Goal: Task Accomplishment & Management: Complete application form

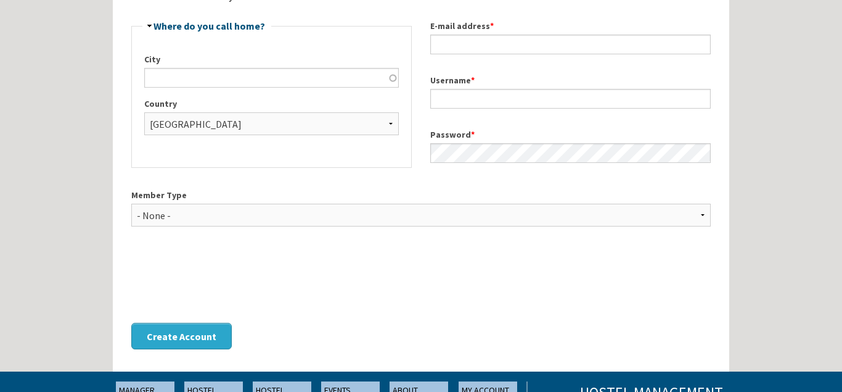
scroll to position [210, 0]
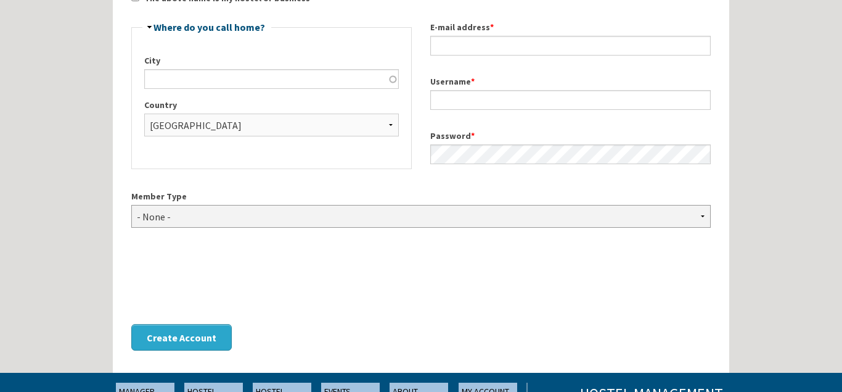
click at [131, 205] on select "- None - Hostel Owner Hostel Manager Hostel Investor Hostel Staff Hostel Volunt…" at bounding box center [421, 216] width 580 height 23
select select "1416"
click option "Hostel Owner" at bounding box center [0, 0] width 0 height 0
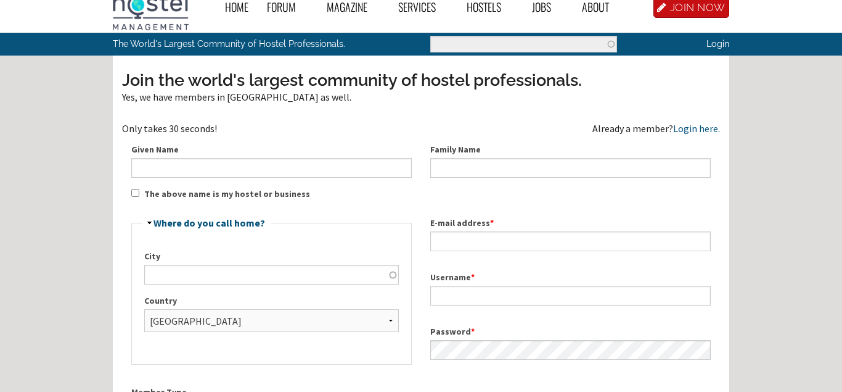
scroll to position [12, 0]
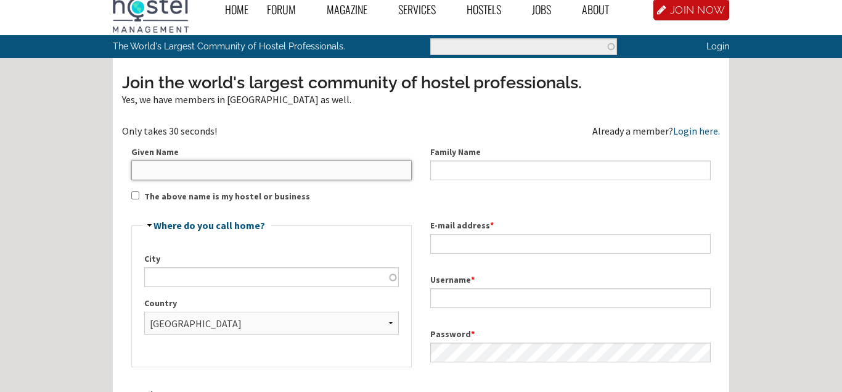
click at [271, 163] on input "Given Name" at bounding box center [271, 170] width 281 height 20
type input "Hola Hostel"
click at [142, 194] on div "Join the world's largest community of hostel professionals. Yes, we have member…" at bounding box center [421, 315] width 598 height 489
click at [133, 196] on input "The above name is my hostel or business" at bounding box center [135, 195] width 8 height 8
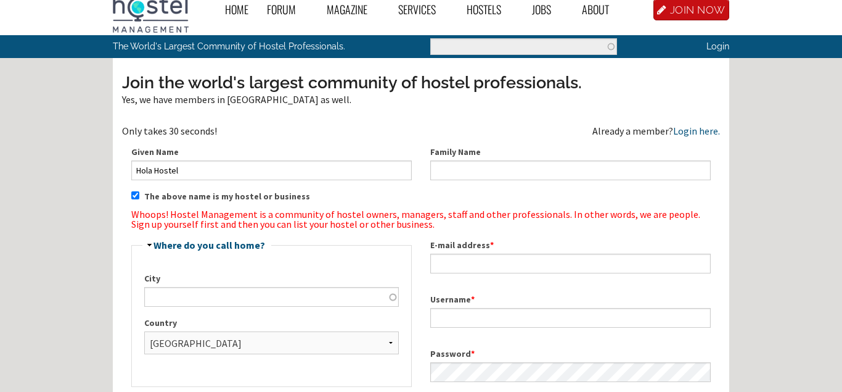
click at [133, 196] on input "The above name is my hostel or business" at bounding box center [135, 195] width 8 height 8
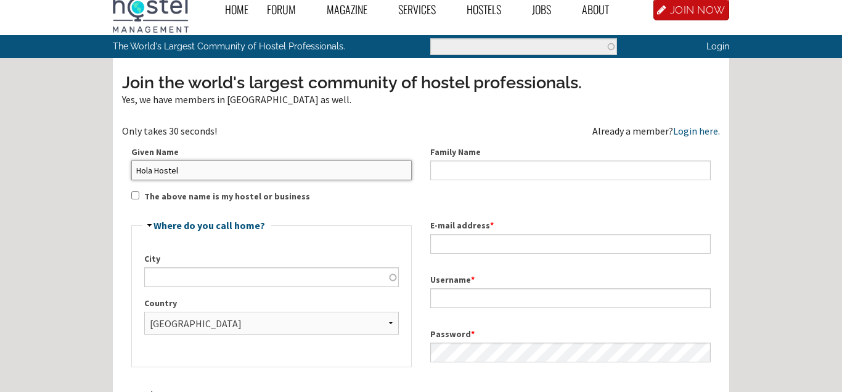
click at [190, 166] on input "Hola Hostel" at bounding box center [271, 170] width 281 height 20
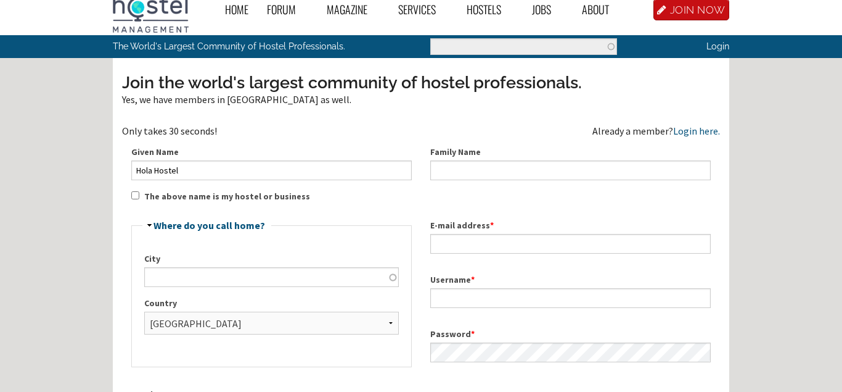
click at [134, 189] on div "Given Name Hola Hostel" at bounding box center [271, 163] width 299 height 54
click at [139, 195] on input "The above name is my hostel or business" at bounding box center [135, 195] width 8 height 8
checkbox input "true"
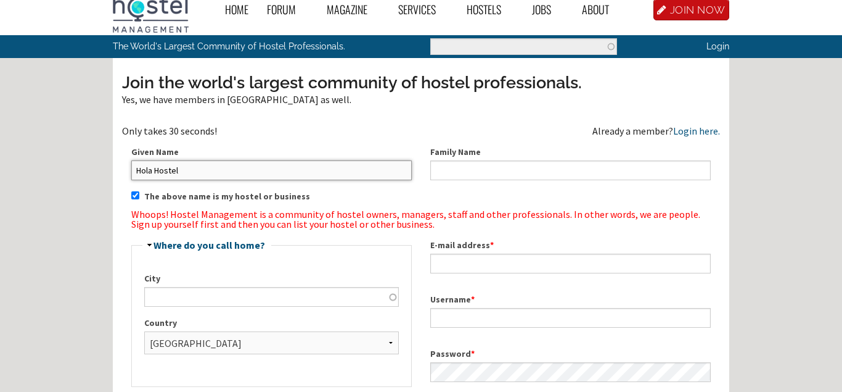
click at [185, 176] on input "Hola Hostel" at bounding box center [271, 170] width 281 height 20
type input "H"
type input "[PERSON_NAME]"
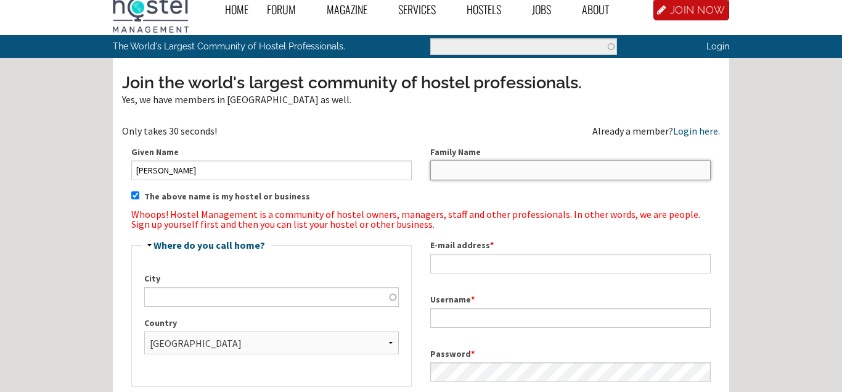
click at [497, 160] on input "Family Name" at bounding box center [570, 170] width 281 height 20
type input "Mejorada"
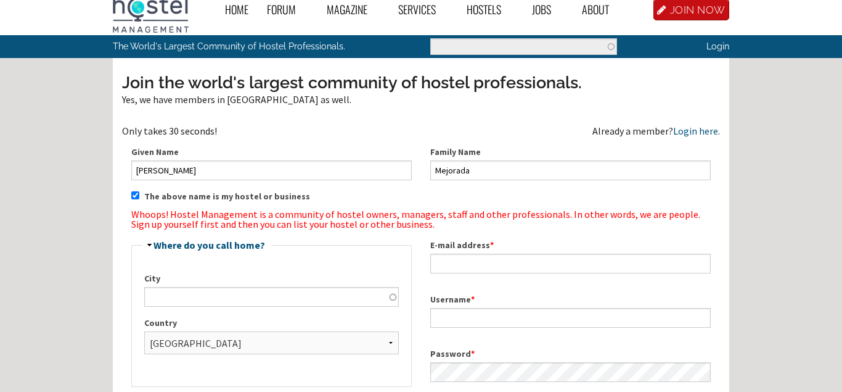
click at [303, 281] on label "City" at bounding box center [271, 278] width 255 height 13
click at [303, 287] on input "City" at bounding box center [271, 297] width 255 height 20
type input "p"
type input "O"
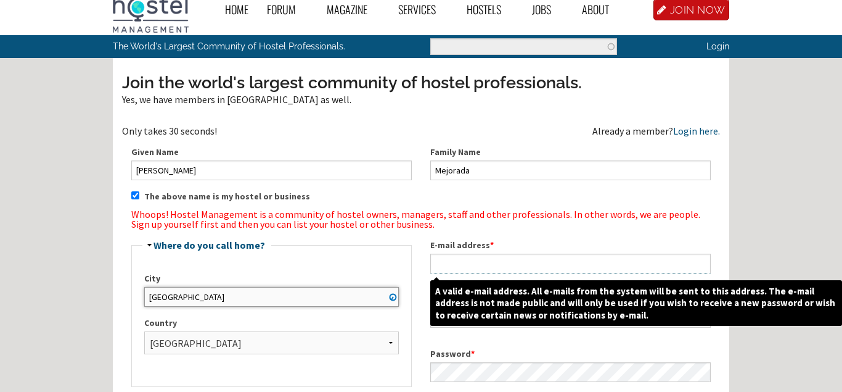
type input "[GEOGRAPHIC_DATA]"
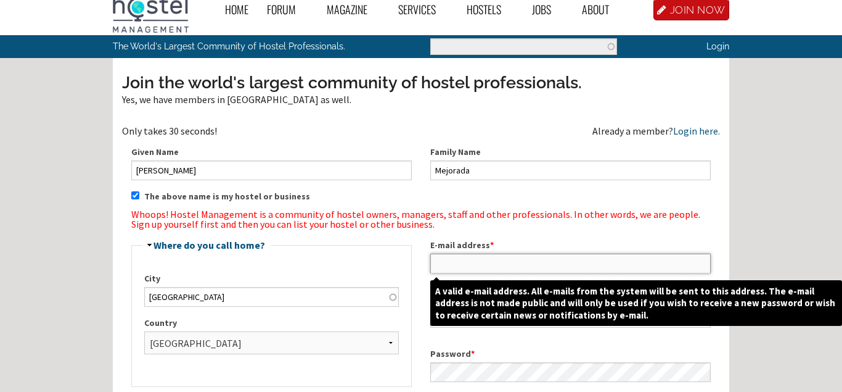
click at [526, 260] on input "E-mail address *" at bounding box center [570, 263] width 281 height 20
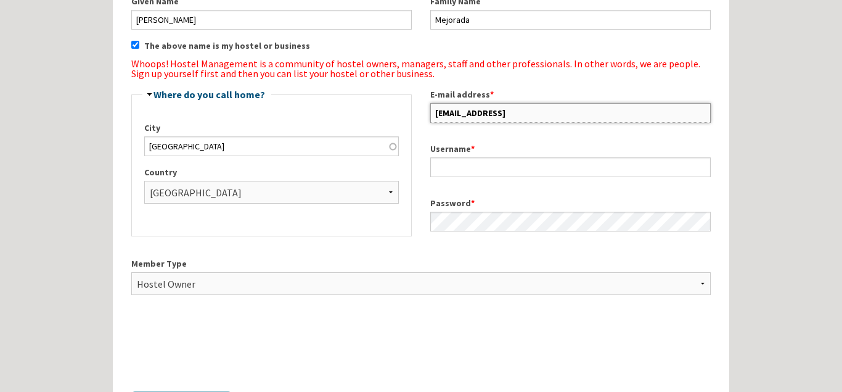
scroll to position [164, 0]
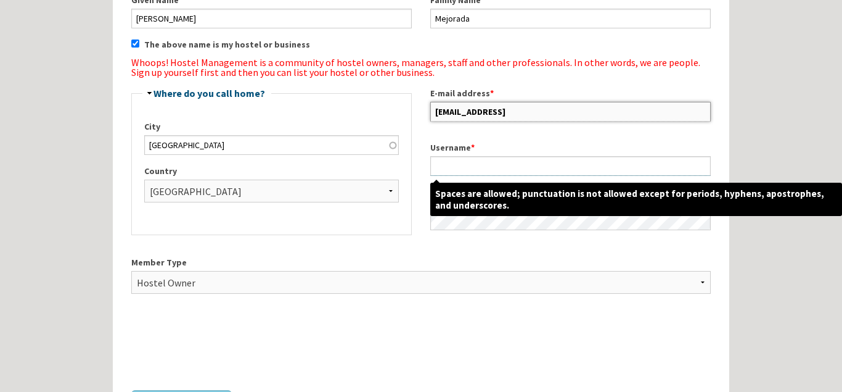
type input "holahostelpuertoprincesa@gmail"
click at [610, 166] on input "Username *" at bounding box center [570, 166] width 281 height 20
type input "H"
type input "j"
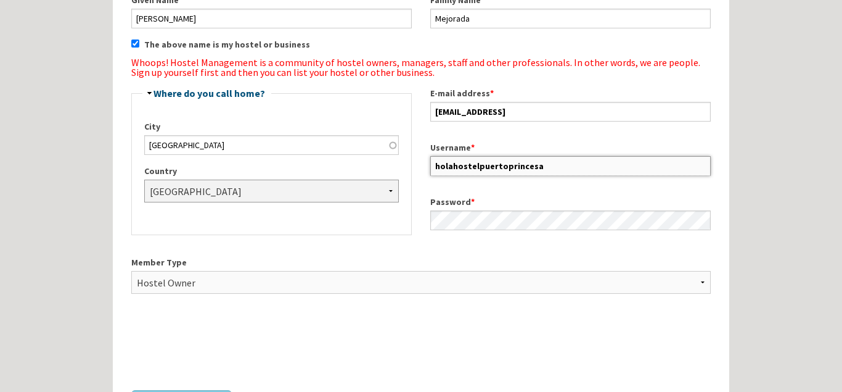
type input "holahostelpuertoprincesa"
click at [144, 179] on select "- None - Afghanistan Åland Islands Albania Algeria American Samoa Andorra Angol…" at bounding box center [271, 190] width 255 height 23
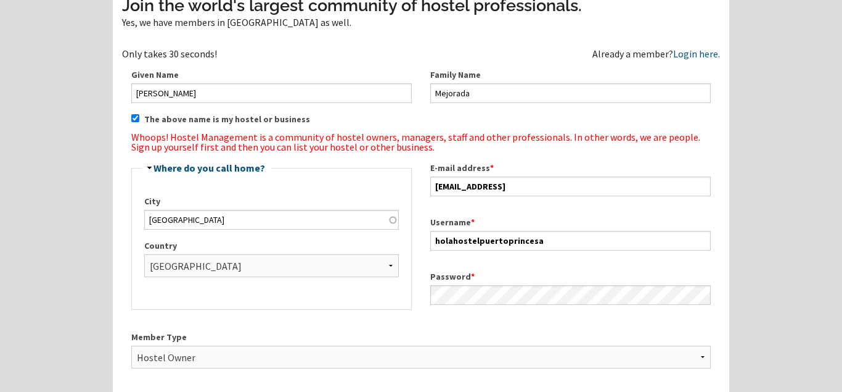
scroll to position [88, 0]
click at [134, 117] on input "The above name is my hostel or business" at bounding box center [135, 119] width 8 height 8
checkbox input "false"
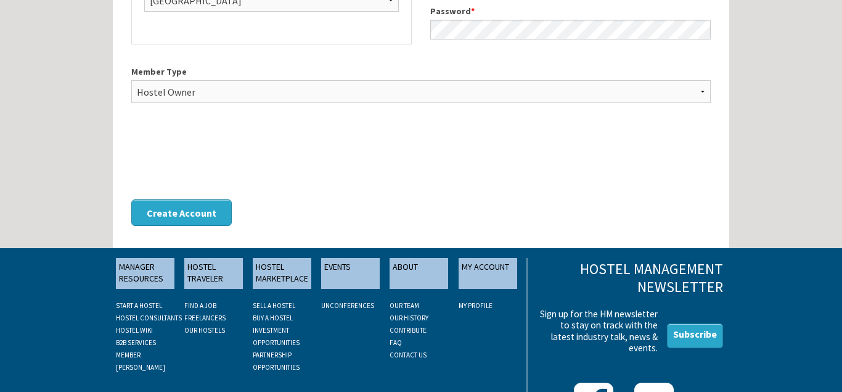
scroll to position [392, 0]
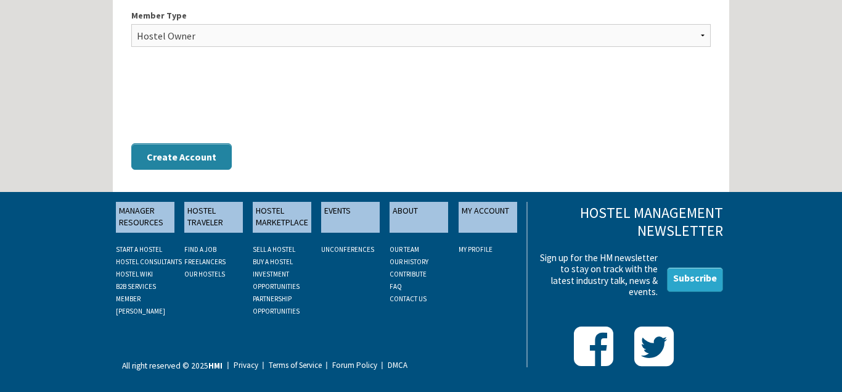
click at [200, 148] on button "Create Account" at bounding box center [181, 156] width 100 height 27
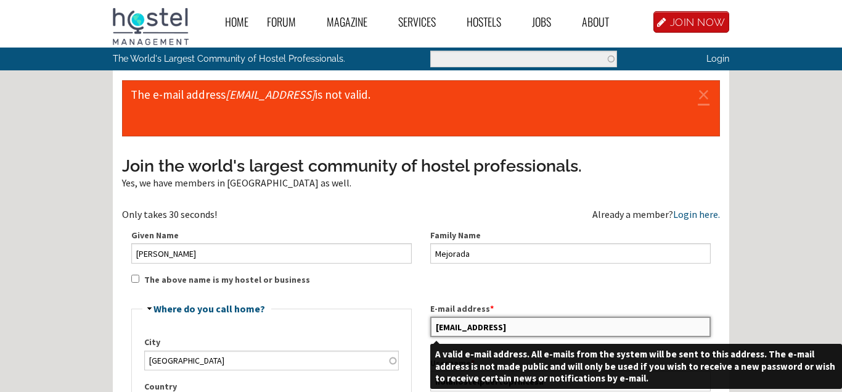
click at [597, 327] on input "holahostelpuertoprincesa@gmail" at bounding box center [570, 326] width 281 height 20
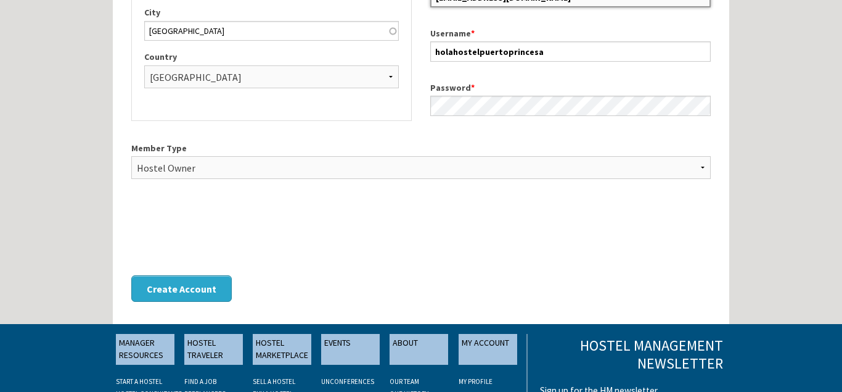
scroll to position [316, 0]
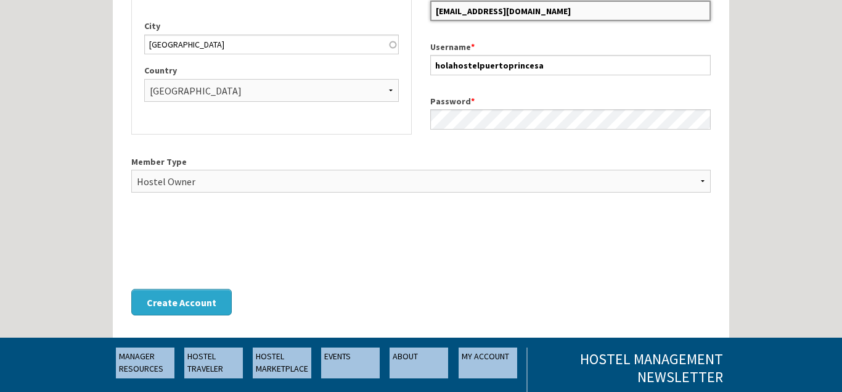
type input "[EMAIL_ADDRESS][DOMAIN_NAME]"
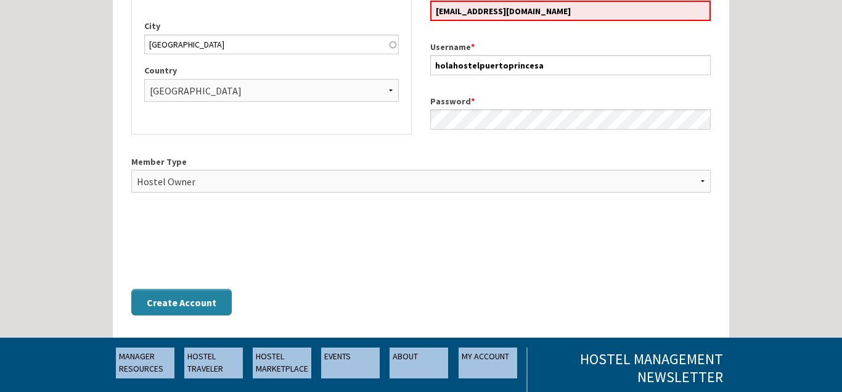
click at [181, 296] on button "Create Account" at bounding box center [181, 302] width 100 height 27
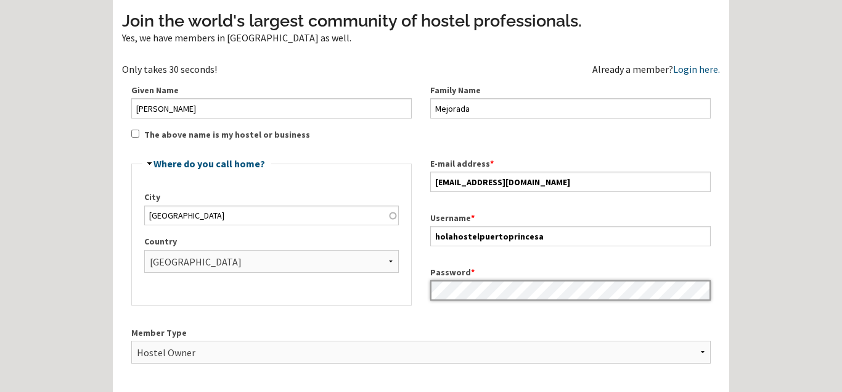
scroll to position [382, 0]
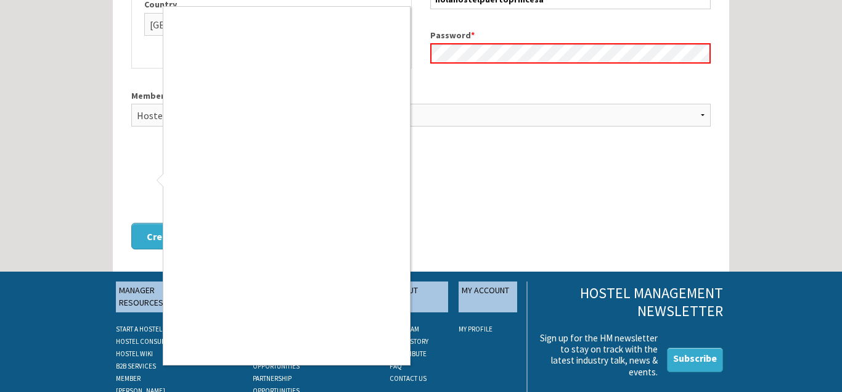
click at [152, 144] on div at bounding box center [421, 196] width 842 height 392
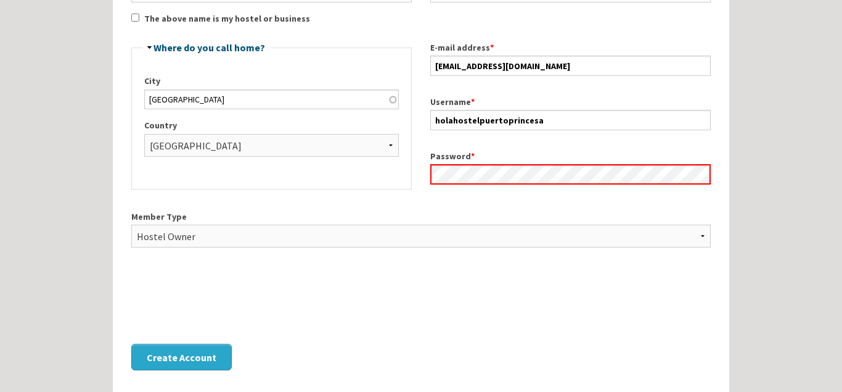
scroll to position [276, 0]
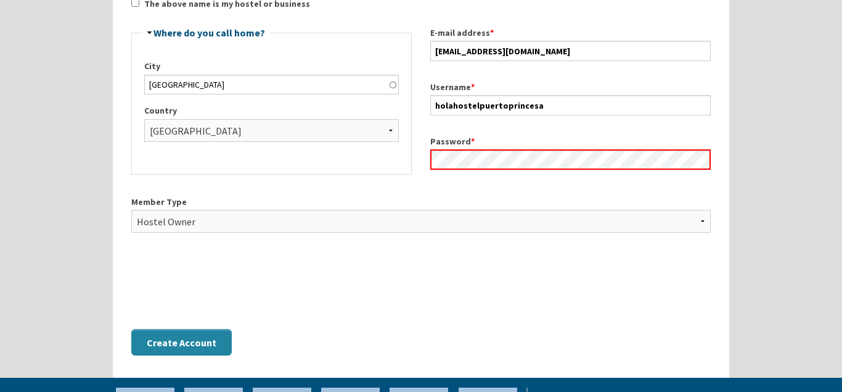
click at [206, 348] on button "Create Account" at bounding box center [181, 342] width 100 height 27
